Goal: Task Accomplishment & Management: Manage account settings

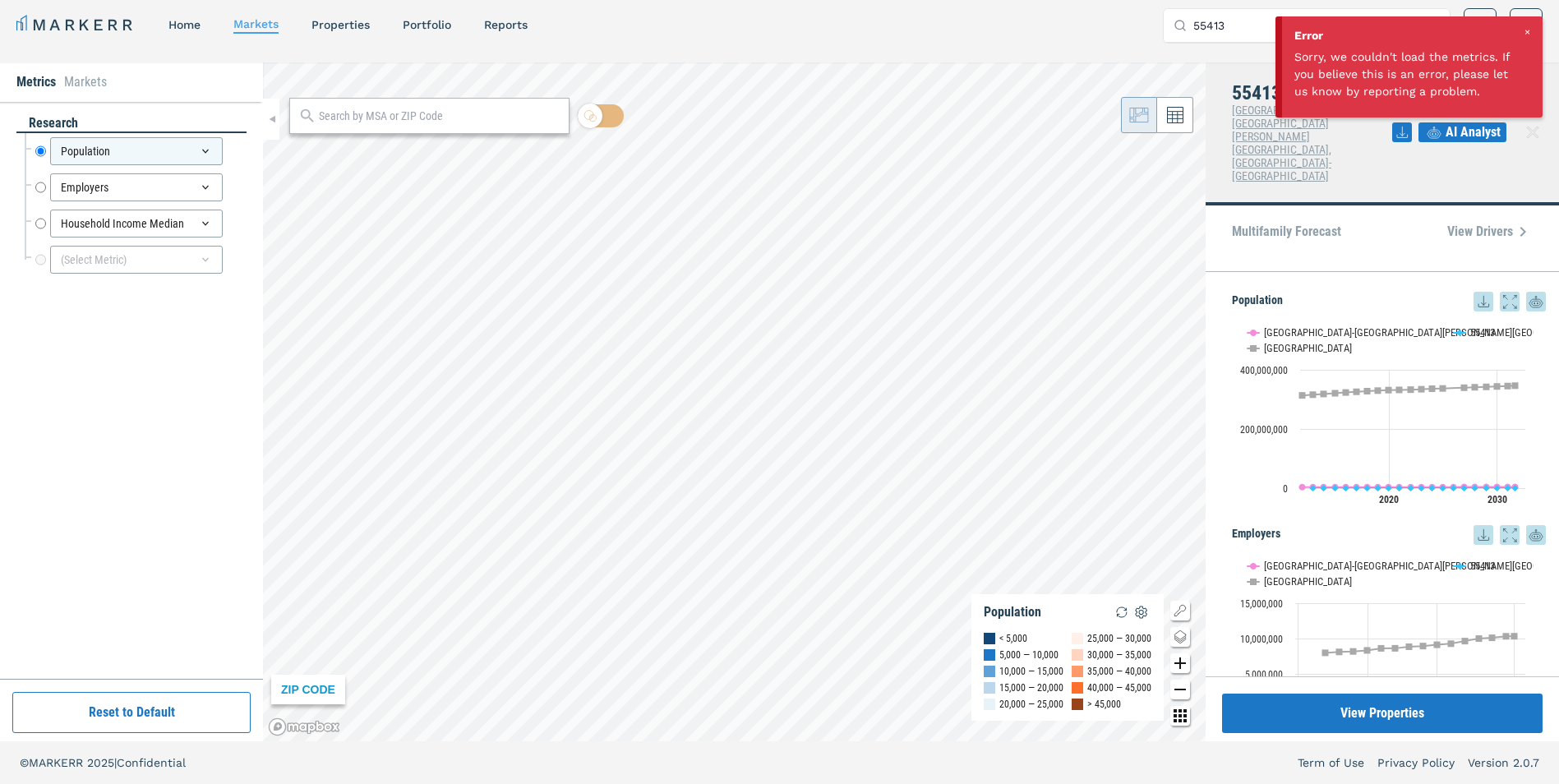
scroll to position [275, 0]
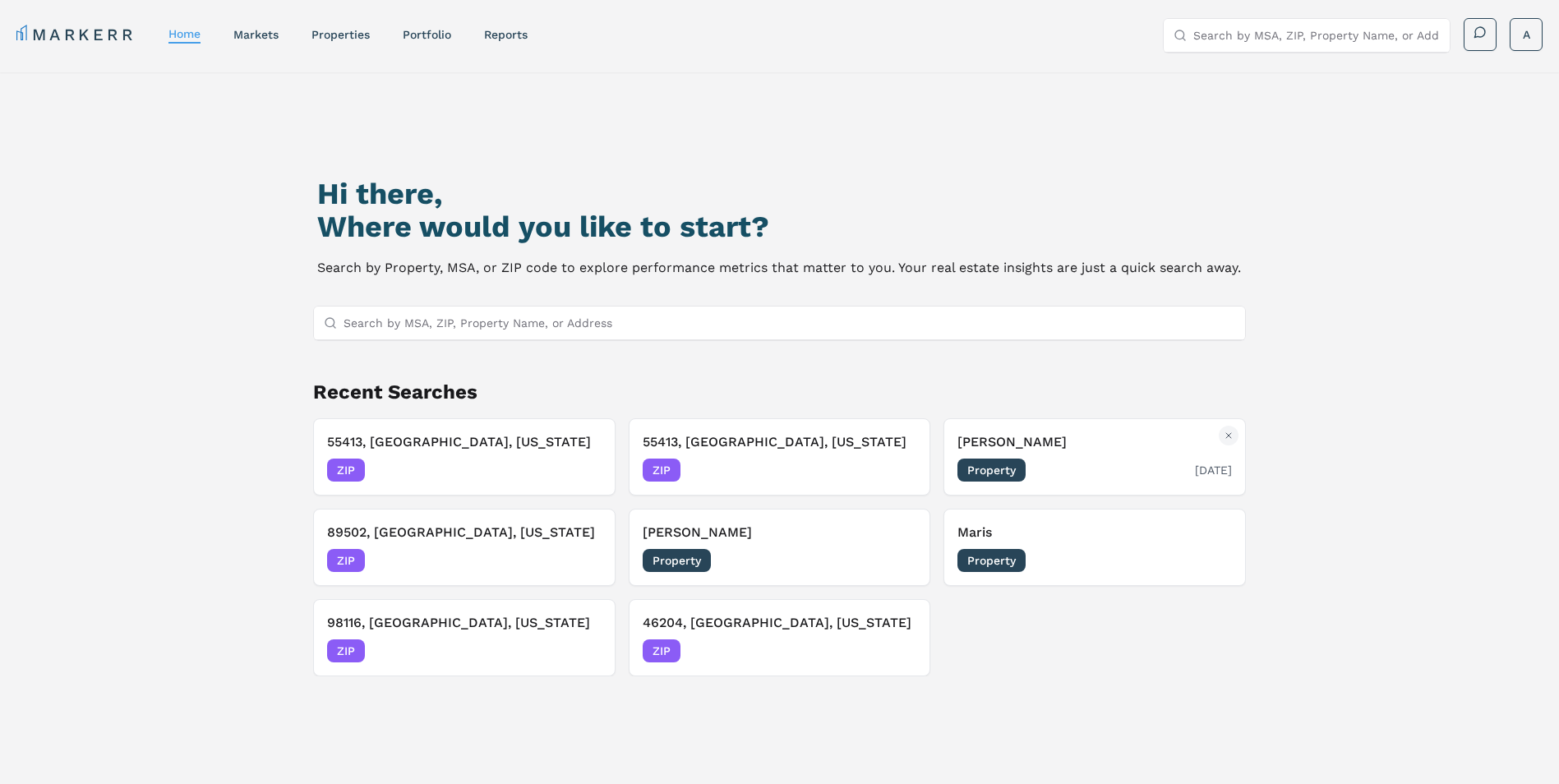
click at [1017, 472] on span "Property" at bounding box center [991, 469] width 68 height 23
